Goal: Check status: Check status

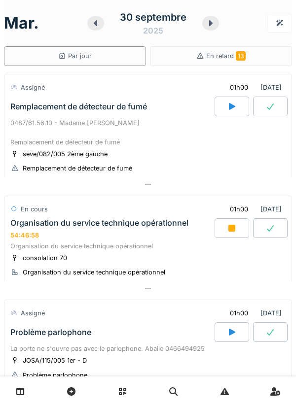
scroll to position [157, 0]
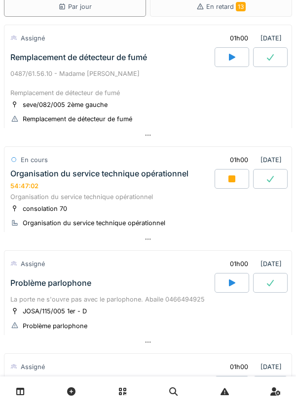
click at [47, 188] on div "Organisation du service technique opérationnel 54:47:02" at bounding box center [111, 179] width 206 height 21
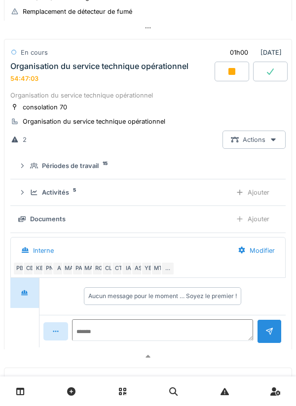
click at [31, 186] on div "Activités 5 Ajouter" at bounding box center [147, 193] width 259 height 18
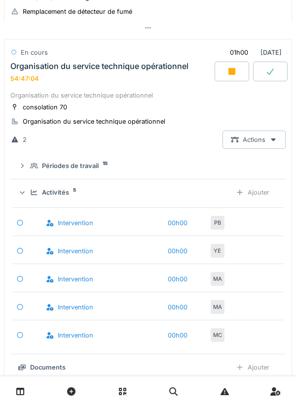
click at [30, 166] on div "Périodes de travail 15" at bounding box center [147, 165] width 259 height 9
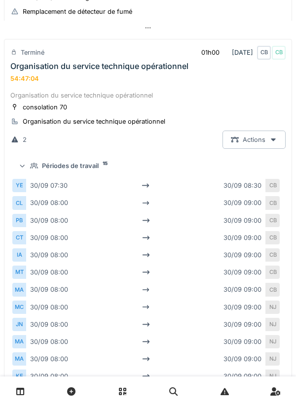
click at [32, 165] on icon at bounding box center [34, 166] width 8 height 6
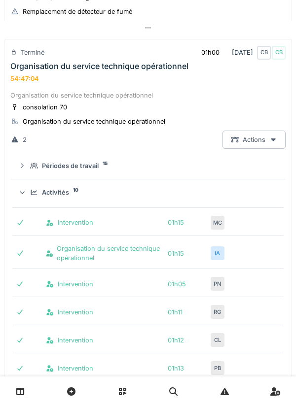
click at [31, 190] on icon at bounding box center [34, 192] width 8 height 6
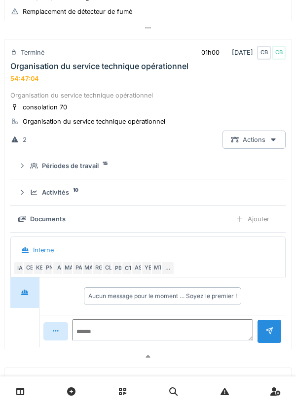
click at [29, 193] on div "Activités 10" at bounding box center [147, 192] width 259 height 9
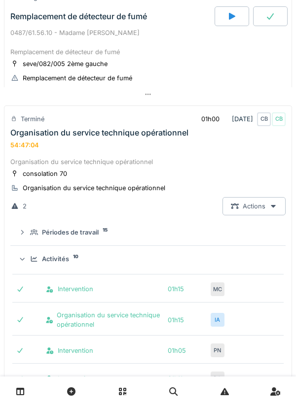
scroll to position [95, 0]
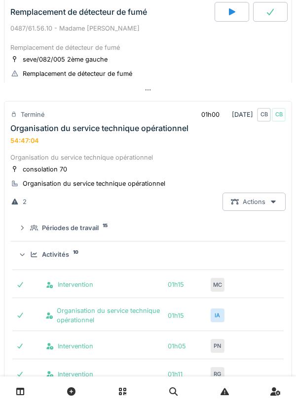
click at [30, 143] on div "54:47:04" at bounding box center [24, 140] width 29 height 7
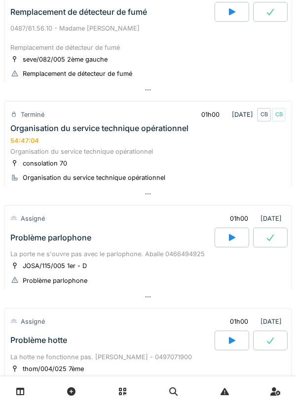
scroll to position [0, 0]
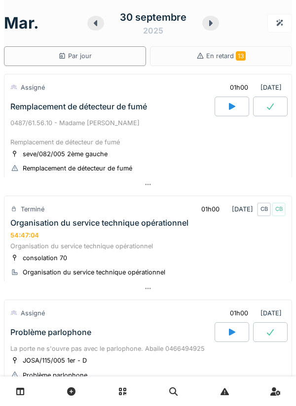
click at [204, 19] on div at bounding box center [210, 23] width 17 height 15
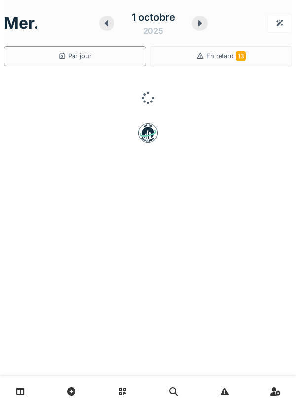
click at [205, 22] on div at bounding box center [200, 23] width 16 height 15
